Goal: Task Accomplishment & Management: Complete application form

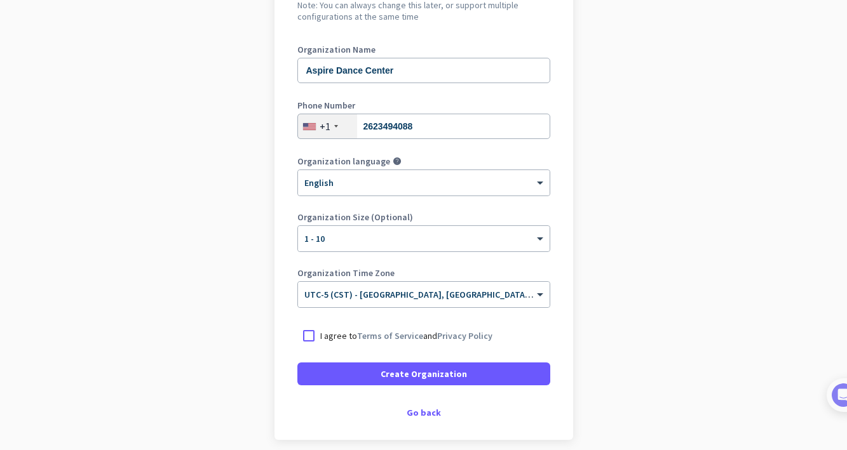
scroll to position [150, 0]
click at [305, 332] on div at bounding box center [308, 335] width 23 height 23
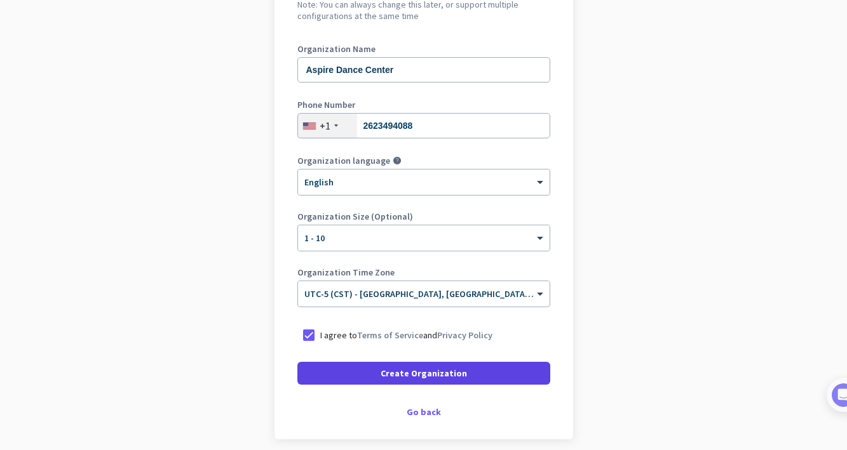
click at [413, 374] on span "Create Organization" at bounding box center [423, 373] width 86 height 13
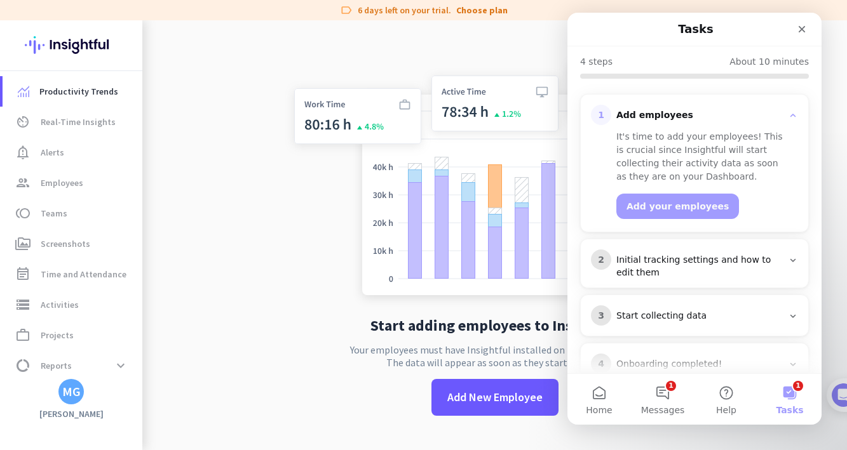
scroll to position [128, 0]
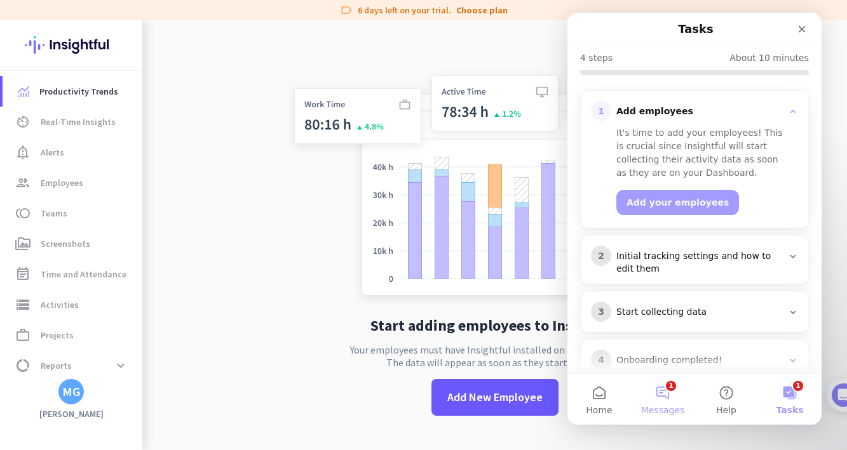
click at [671, 400] on button "1 Messages" at bounding box center [663, 399] width 64 height 51
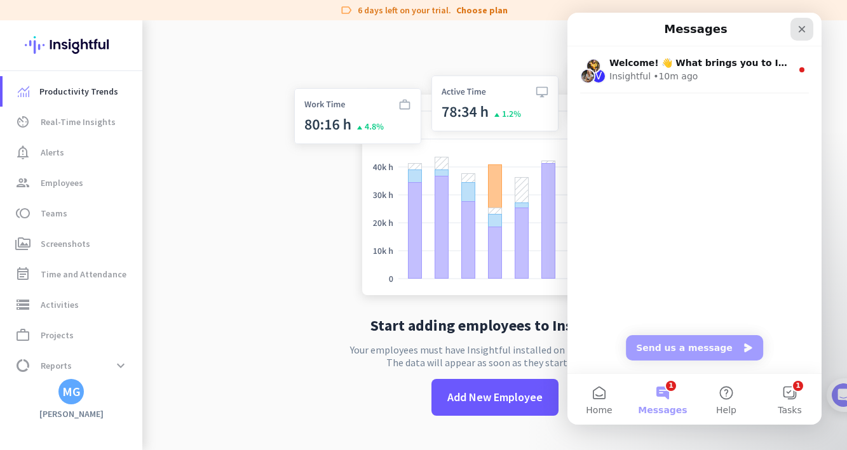
click at [800, 31] on icon "Close" at bounding box center [801, 29] width 7 height 7
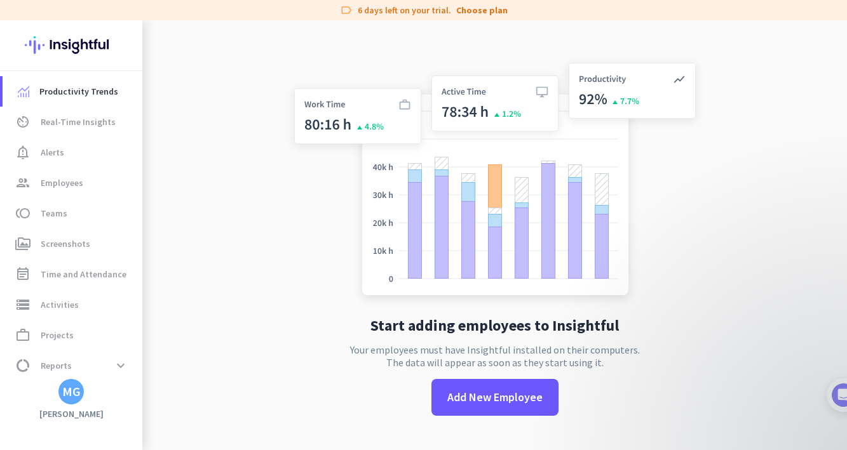
scroll to position [0, 0]
click at [53, 95] on span "Productivity Trends" at bounding box center [78, 91] width 79 height 15
click at [60, 121] on span "Real-Time Insights" at bounding box center [78, 121] width 75 height 15
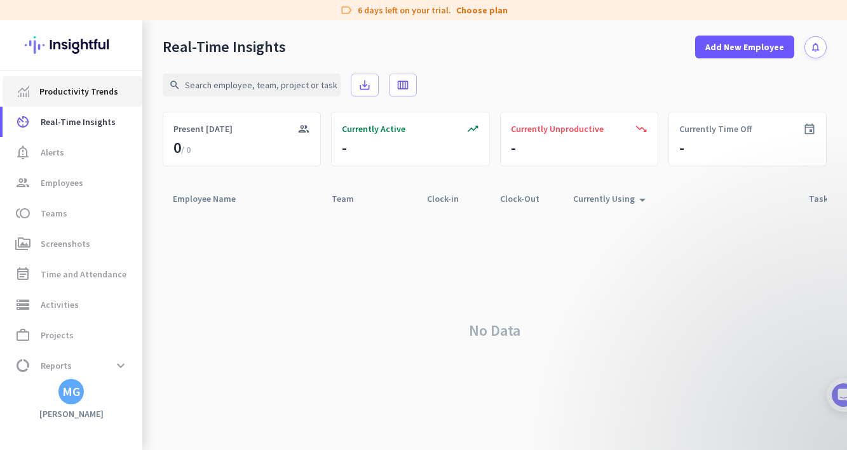
click at [69, 90] on span "Productivity Trends" at bounding box center [78, 91] width 79 height 15
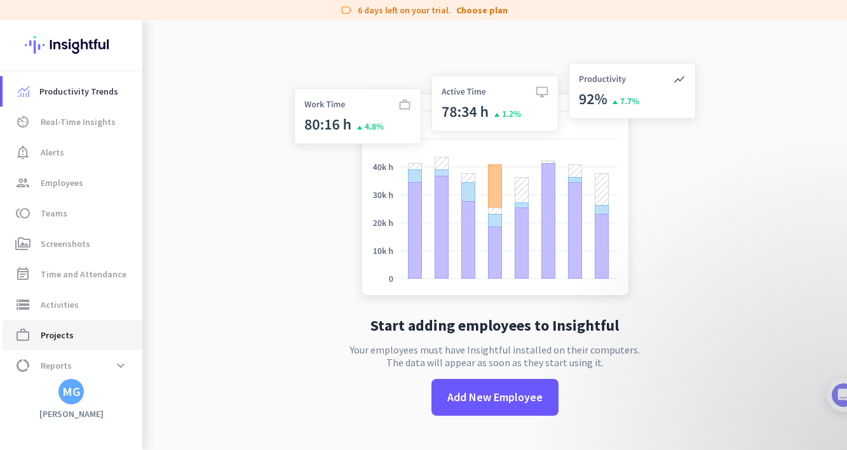
click at [60, 329] on span "Projects" at bounding box center [57, 335] width 33 height 15
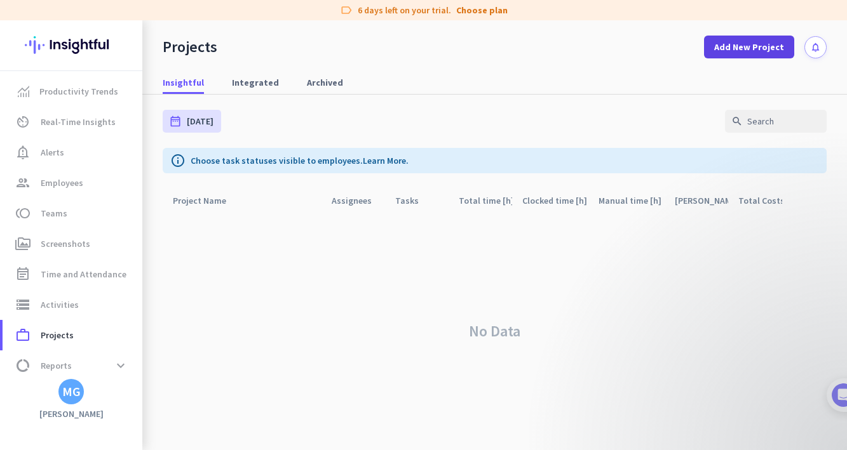
click at [728, 46] on span "Add New Project" at bounding box center [749, 47] width 70 height 13
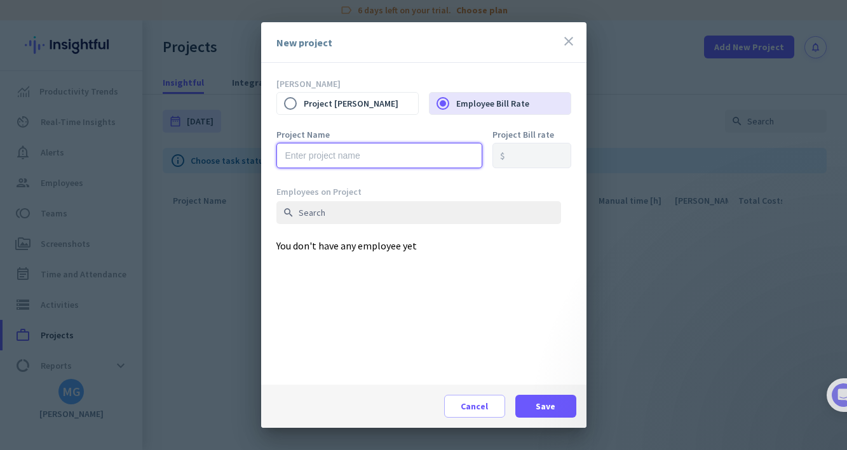
click at [333, 156] on input "text" at bounding box center [379, 155] width 206 height 25
type input "Test Project"
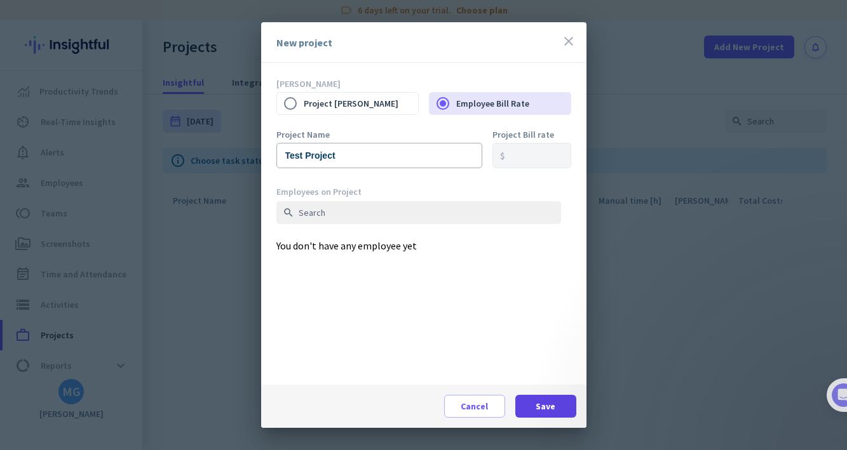
click at [545, 402] on span "Save" at bounding box center [545, 406] width 20 height 13
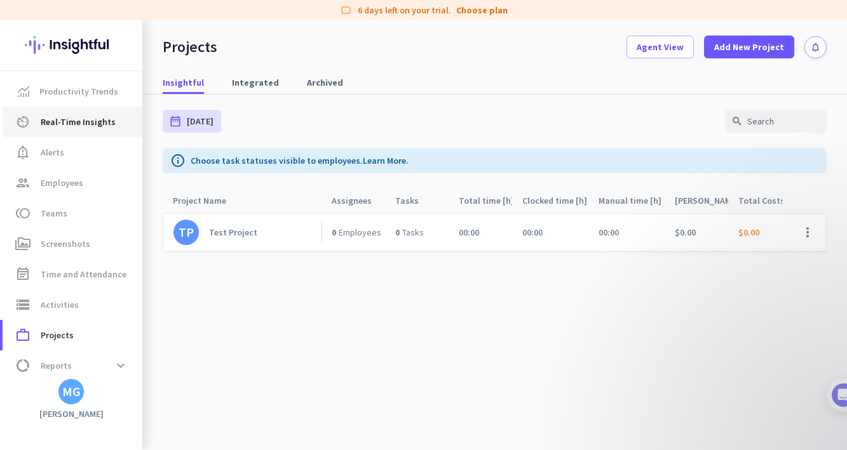
click at [82, 125] on span "Real-Time Insights" at bounding box center [78, 121] width 75 height 15
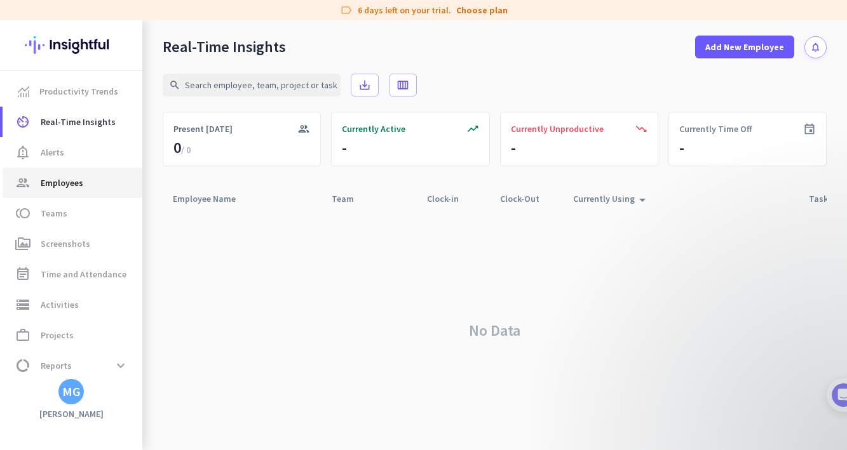
click at [64, 185] on span "Employees" at bounding box center [62, 182] width 43 height 15
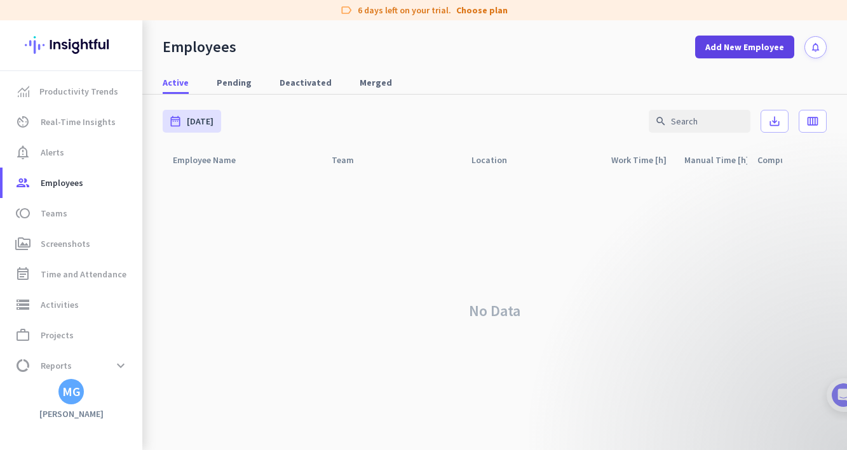
click at [730, 51] on span "Add New Employee" at bounding box center [744, 47] width 79 height 13
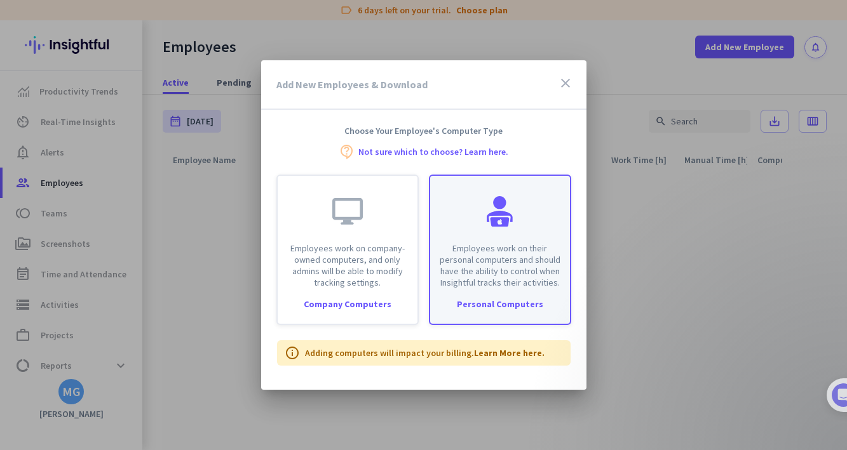
click at [506, 278] on p "Employees work on their personal computers and should have the ability to contr…" at bounding box center [500, 266] width 124 height 46
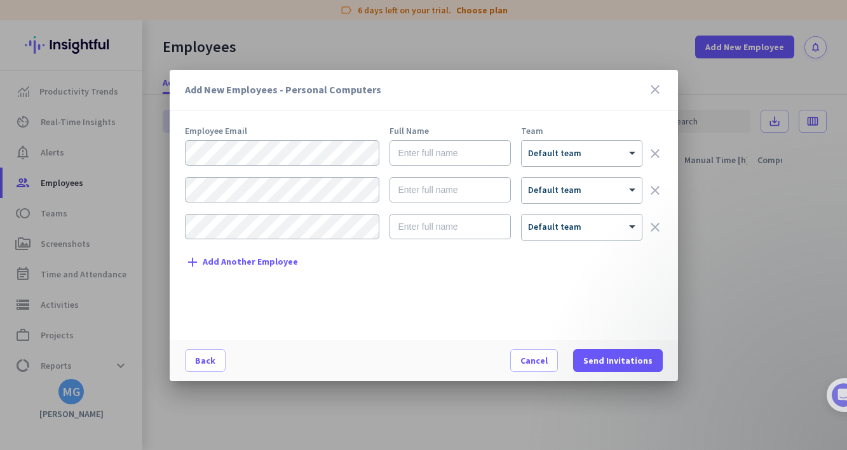
click at [560, 152] on div at bounding box center [581, 149] width 120 height 11
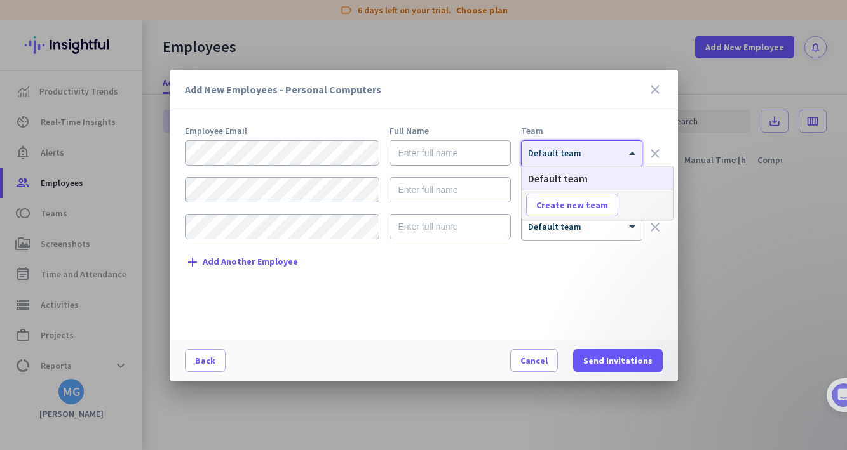
click at [560, 152] on div at bounding box center [581, 149] width 120 height 11
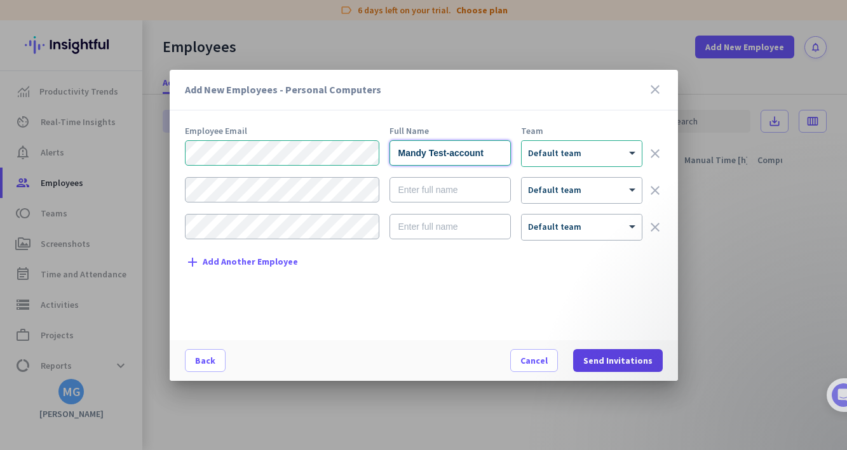
type input "Mandy Test-account"
click at [619, 358] on span "Send Invitations" at bounding box center [617, 360] width 69 height 13
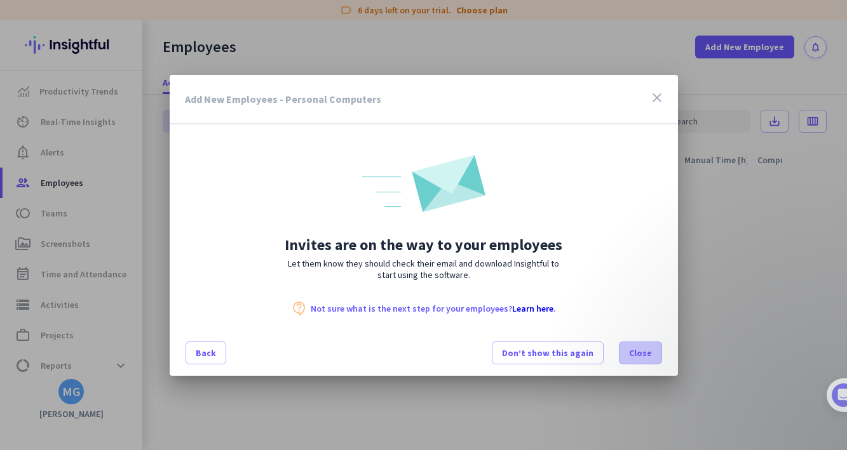
click at [652, 361] on span at bounding box center [640, 353] width 42 height 30
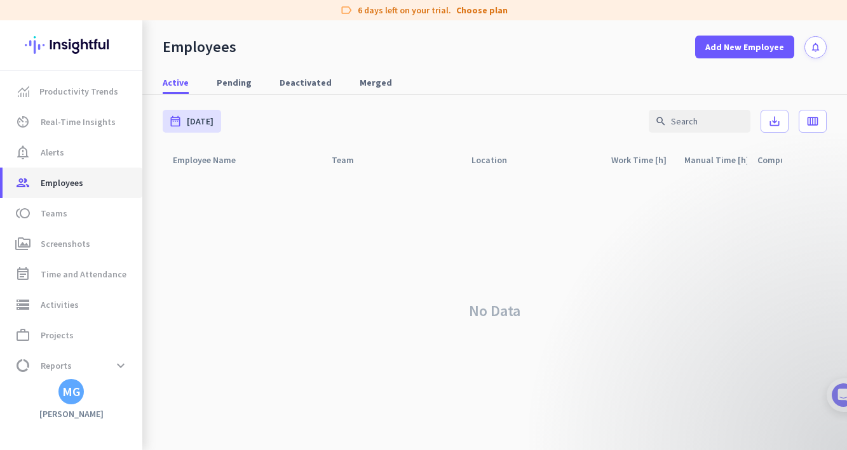
click at [71, 185] on span "Employees" at bounding box center [62, 182] width 43 height 15
